Goal: Task Accomplishment & Management: Use online tool/utility

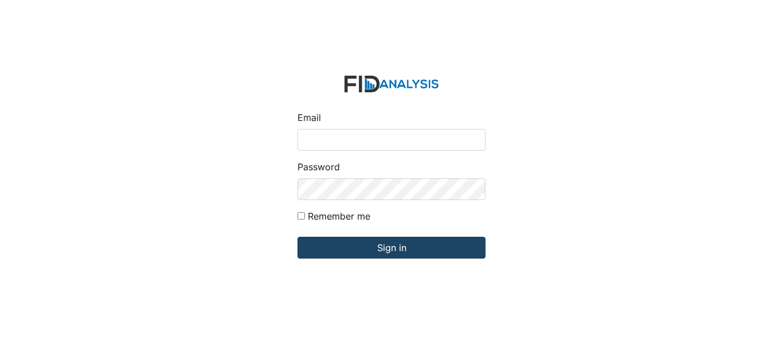
type input "[EMAIL_ADDRESS][DOMAIN_NAME]"
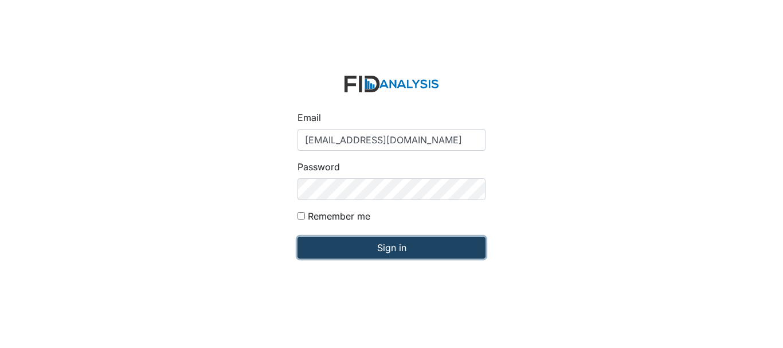
click at [346, 242] on input "Sign in" at bounding box center [392, 248] width 188 height 22
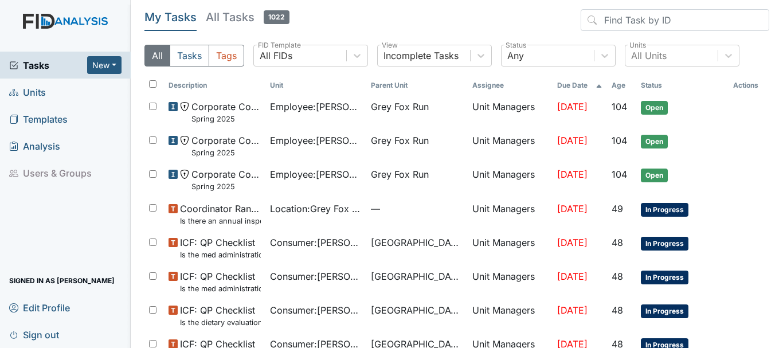
click at [34, 96] on span "Units" at bounding box center [27, 92] width 37 height 18
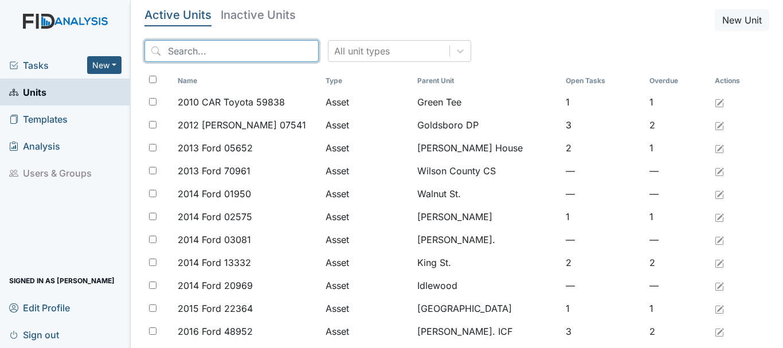
click at [188, 56] on input "search" at bounding box center [231, 51] width 174 height 22
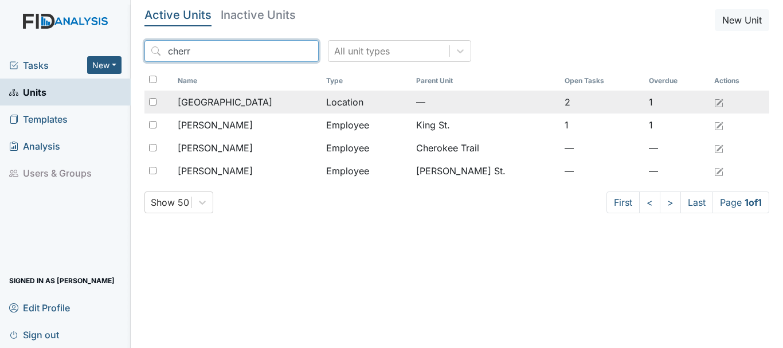
type input "cherr"
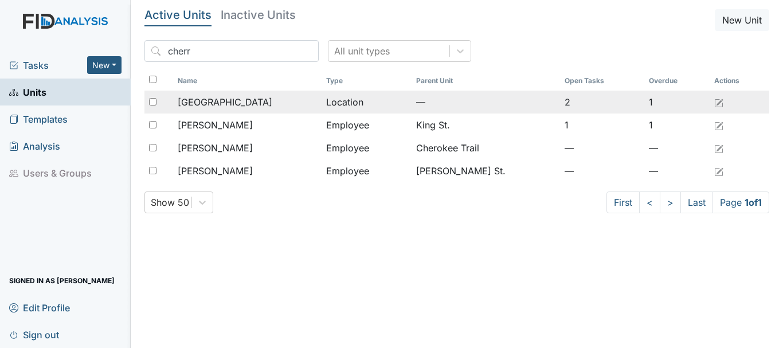
click at [228, 96] on span "[GEOGRAPHIC_DATA]" at bounding box center [225, 102] width 95 height 14
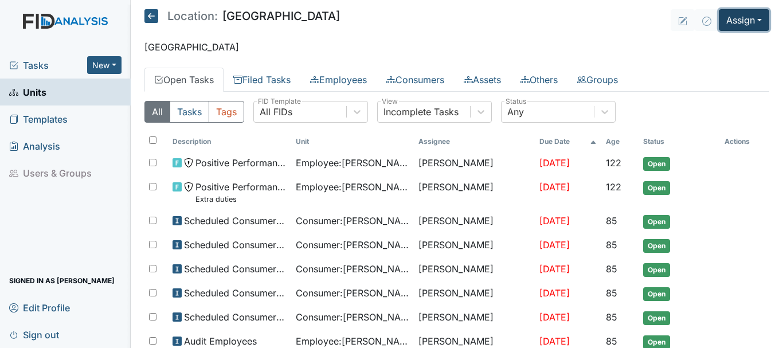
click at [736, 14] on button "Assign" at bounding box center [744, 20] width 50 height 22
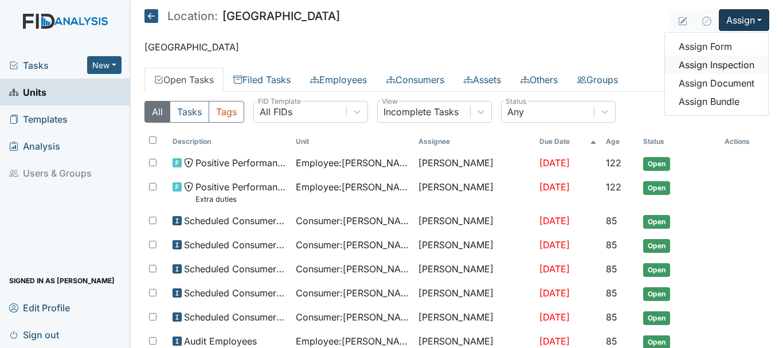
click at [729, 61] on link "Assign Inspection" at bounding box center [716, 65] width 103 height 18
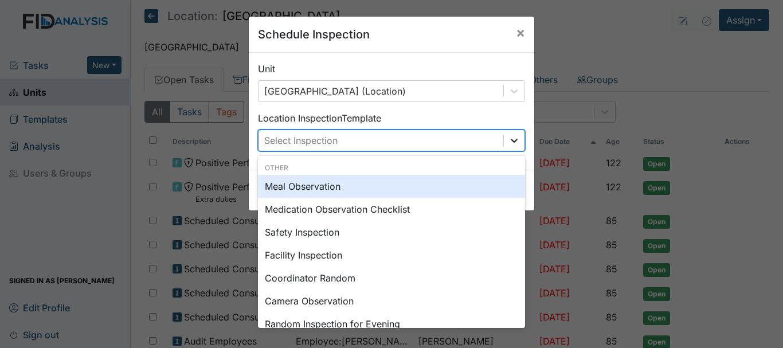
click at [513, 146] on div at bounding box center [514, 140] width 21 height 21
click at [440, 190] on div "Meal Observation" at bounding box center [391, 186] width 267 height 23
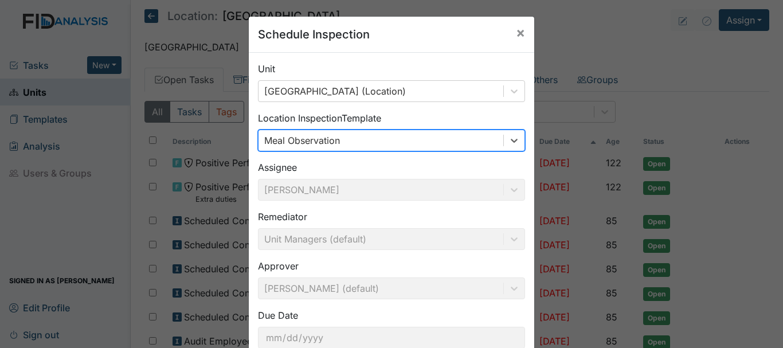
scroll to position [76, 0]
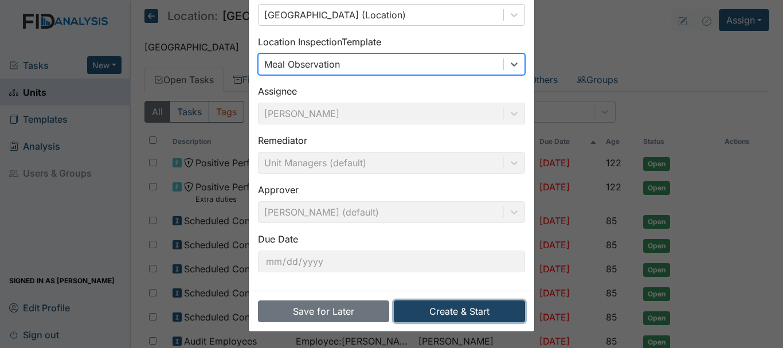
click at [462, 319] on button "Create & Start" at bounding box center [459, 311] width 131 height 22
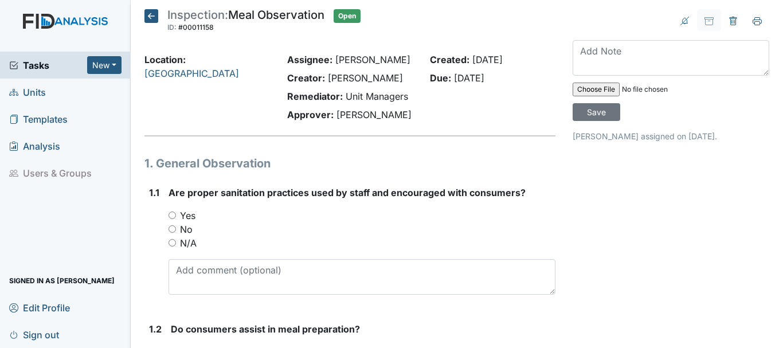
click at [171, 213] on input "Yes" at bounding box center [172, 215] width 7 height 7
radio input "true"
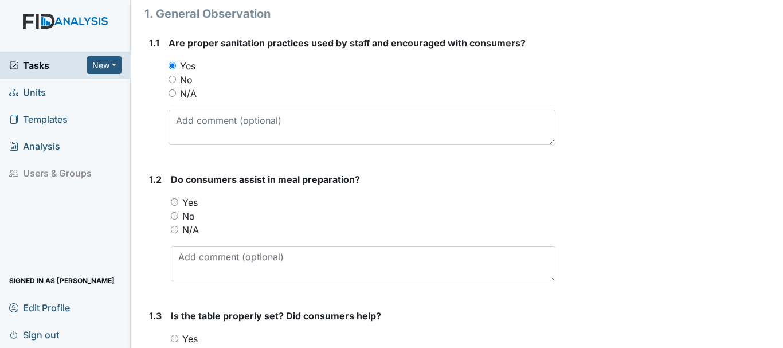
scroll to position [153, 0]
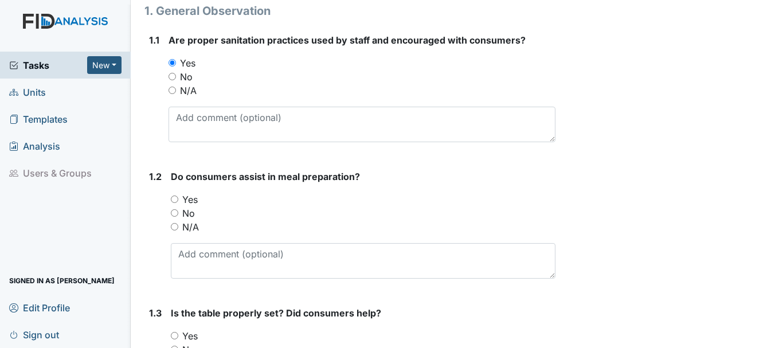
click at [176, 199] on input "Yes" at bounding box center [174, 199] width 7 height 7
radio input "true"
